Goal: Navigation & Orientation: Find specific page/section

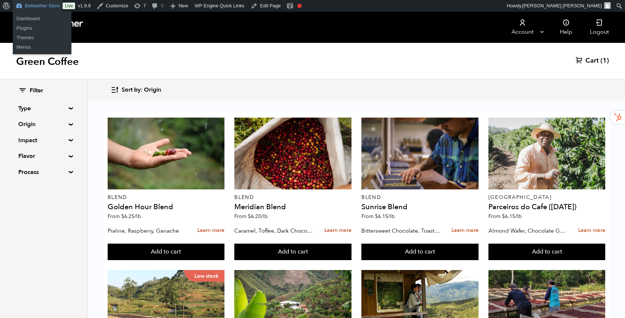
click at [40, 5] on link "Bellwether Store" at bounding box center [38, 6] width 50 height 12
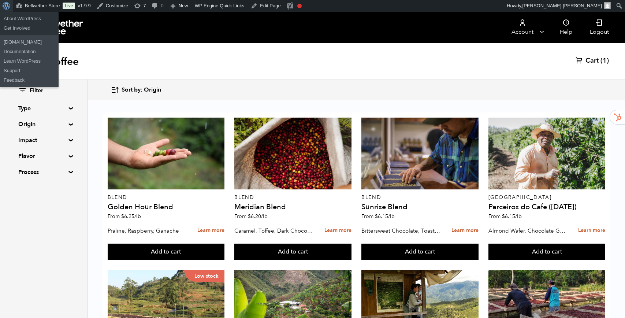
click at [8, 6] on span "Toolbar" at bounding box center [5, 5] width 5 height 10
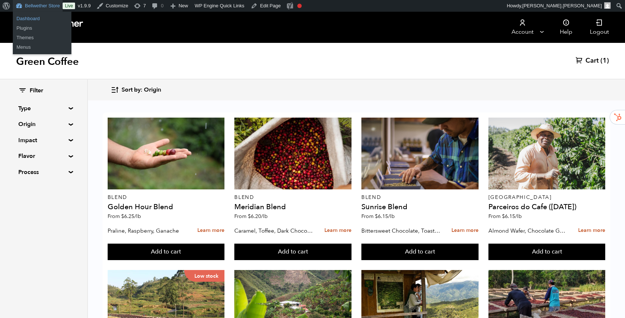
click at [36, 18] on link "Dashboard" at bounding box center [42, 19] width 59 height 10
click at [26, 20] on link "Dashboard" at bounding box center [42, 19] width 59 height 10
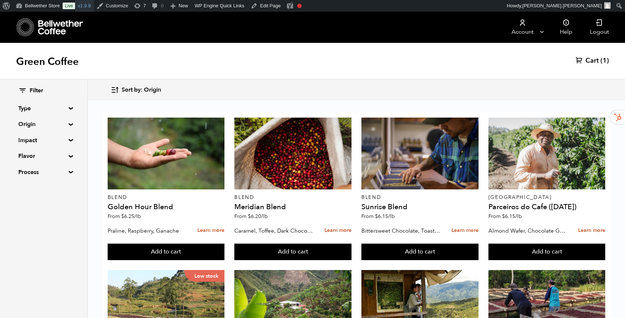
click at [82, 5] on link "v1.9.9" at bounding box center [84, 6] width 18 height 12
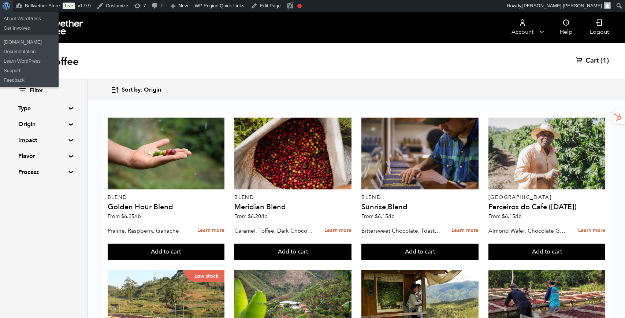
click at [5, 8] on span "Toolbar" at bounding box center [5, 5] width 5 height 10
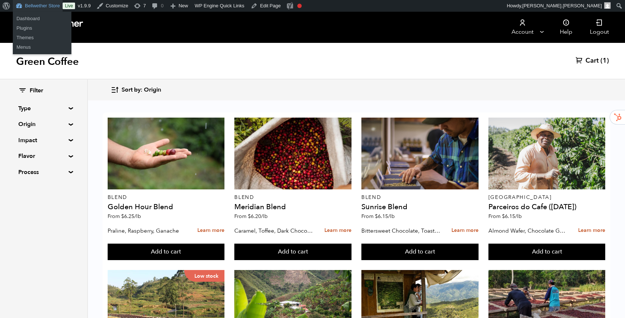
click at [43, 5] on link "Bellwether Store" at bounding box center [38, 6] width 50 height 12
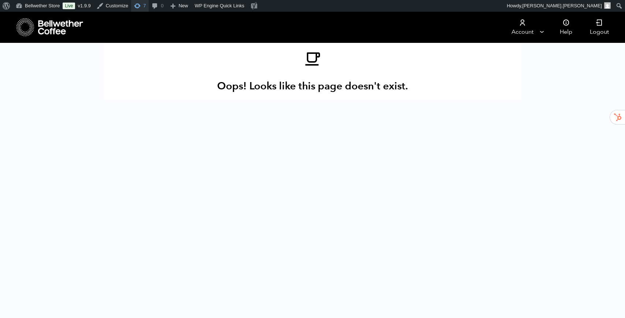
click at [141, 5] on span "Toolbar" at bounding box center [137, 5] width 7 height 10
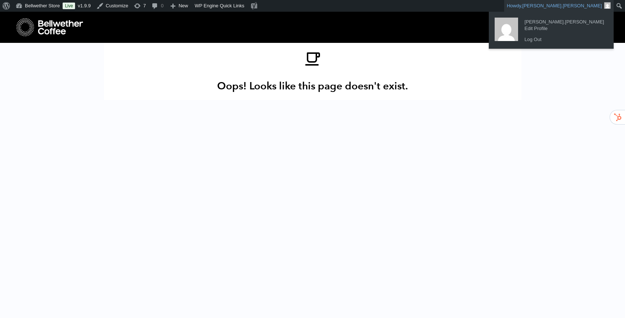
click at [585, 5] on span "[PERSON_NAME].[PERSON_NAME]" at bounding box center [562, 5] width 79 height 5
click at [559, 41] on link "Log Out" at bounding box center [564, 40] width 87 height 10
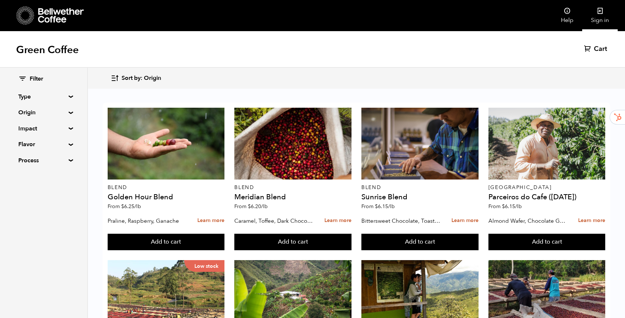
click at [600, 14] on icon at bounding box center [600, 10] width 7 height 7
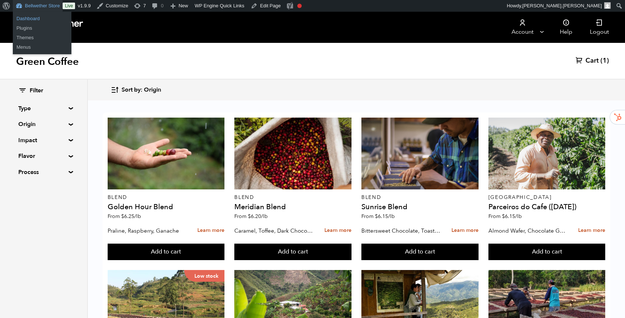
click at [29, 17] on link "Dashboard" at bounding box center [42, 19] width 59 height 10
